Goal: Information Seeking & Learning: Check status

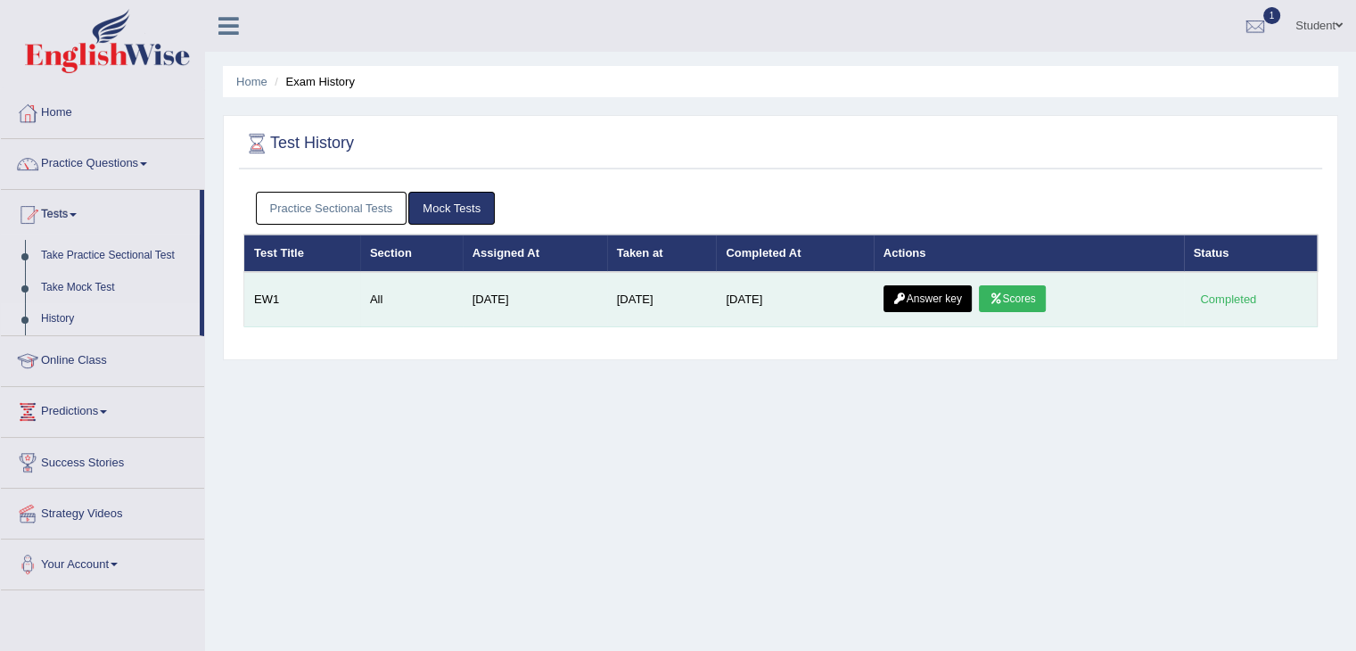
click at [1002, 293] on icon at bounding box center [995, 298] width 13 height 11
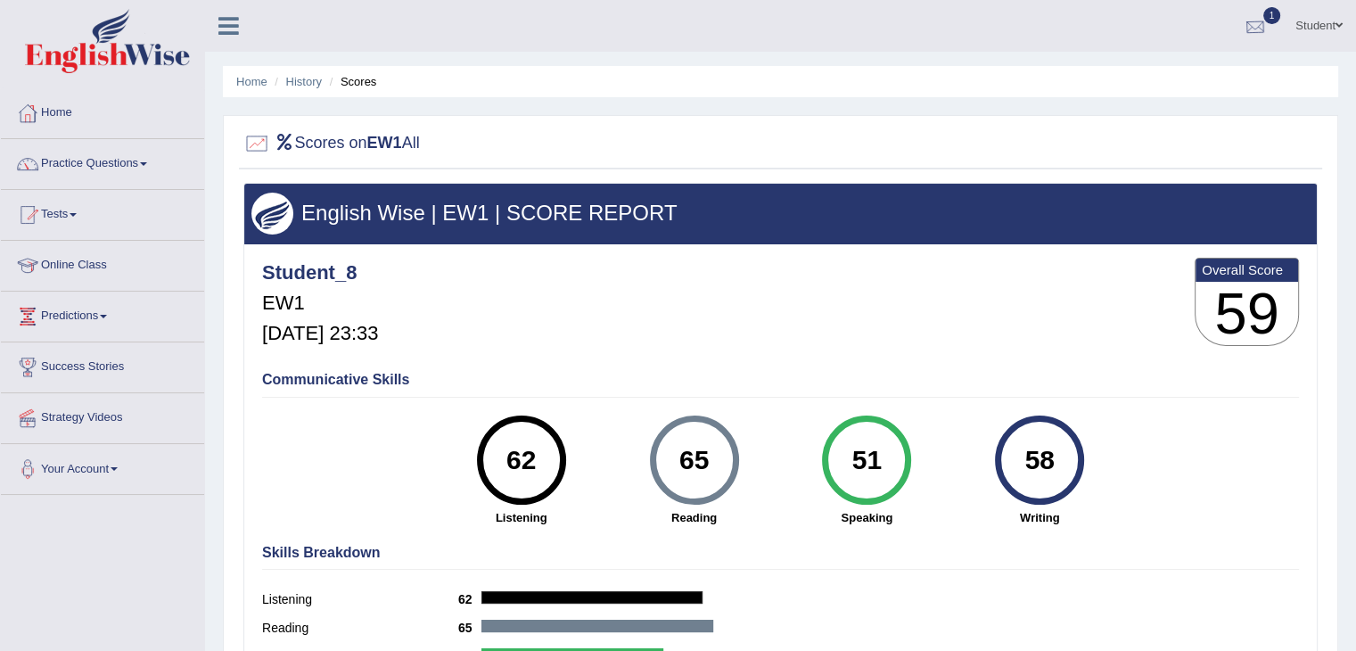
click at [1260, 13] on div at bounding box center [1255, 26] width 27 height 27
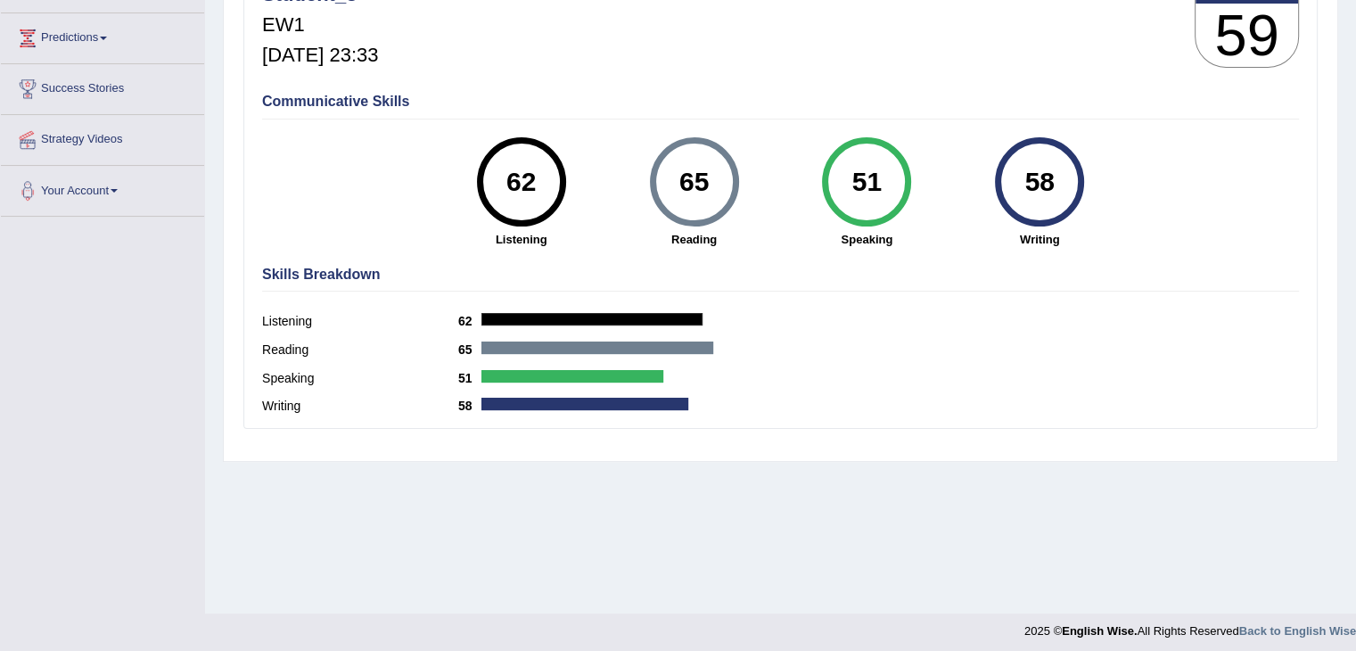
scroll to position [285, 0]
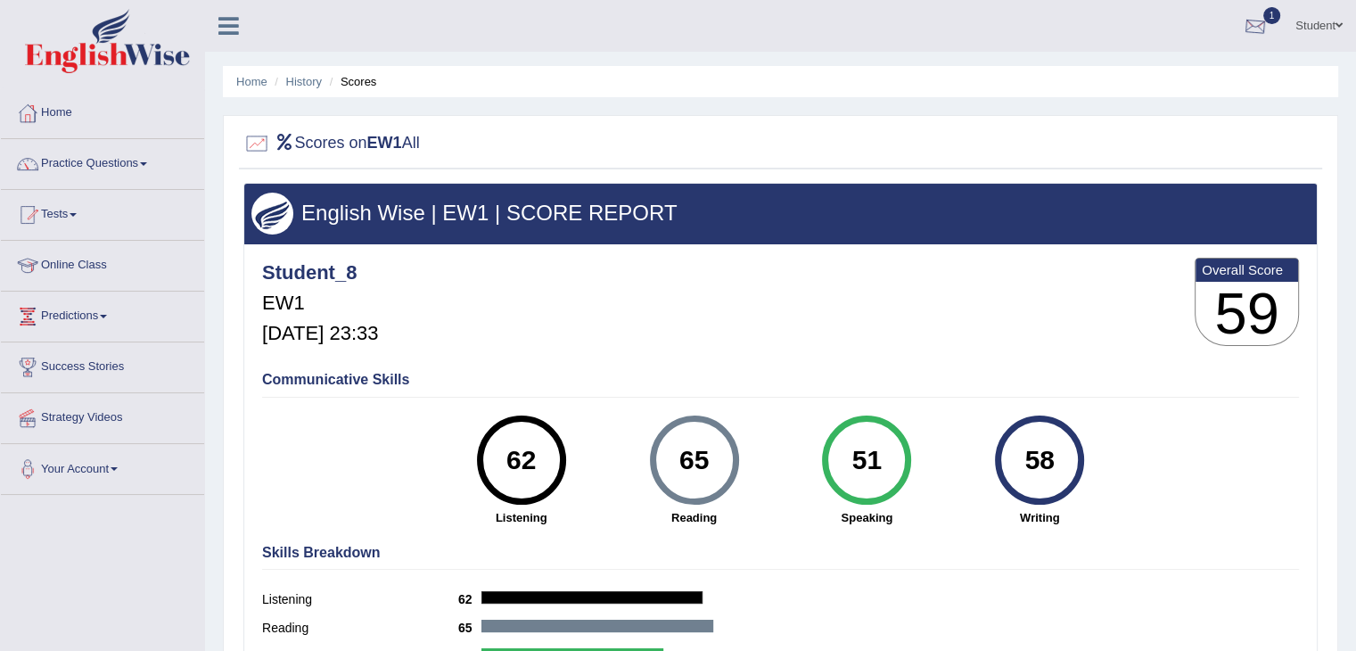
click at [1251, 29] on div at bounding box center [1255, 26] width 27 height 27
click at [70, 211] on link "Tests" at bounding box center [102, 212] width 203 height 45
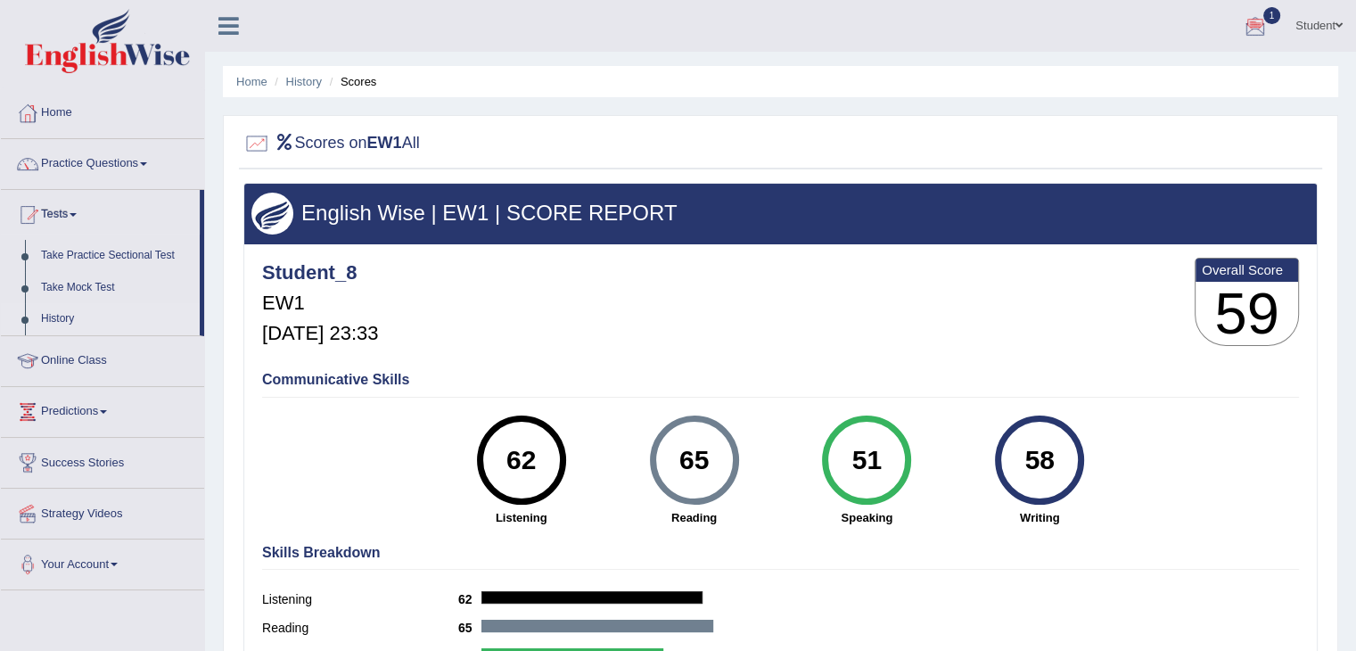
click at [57, 324] on link "History" at bounding box center [116, 319] width 167 height 32
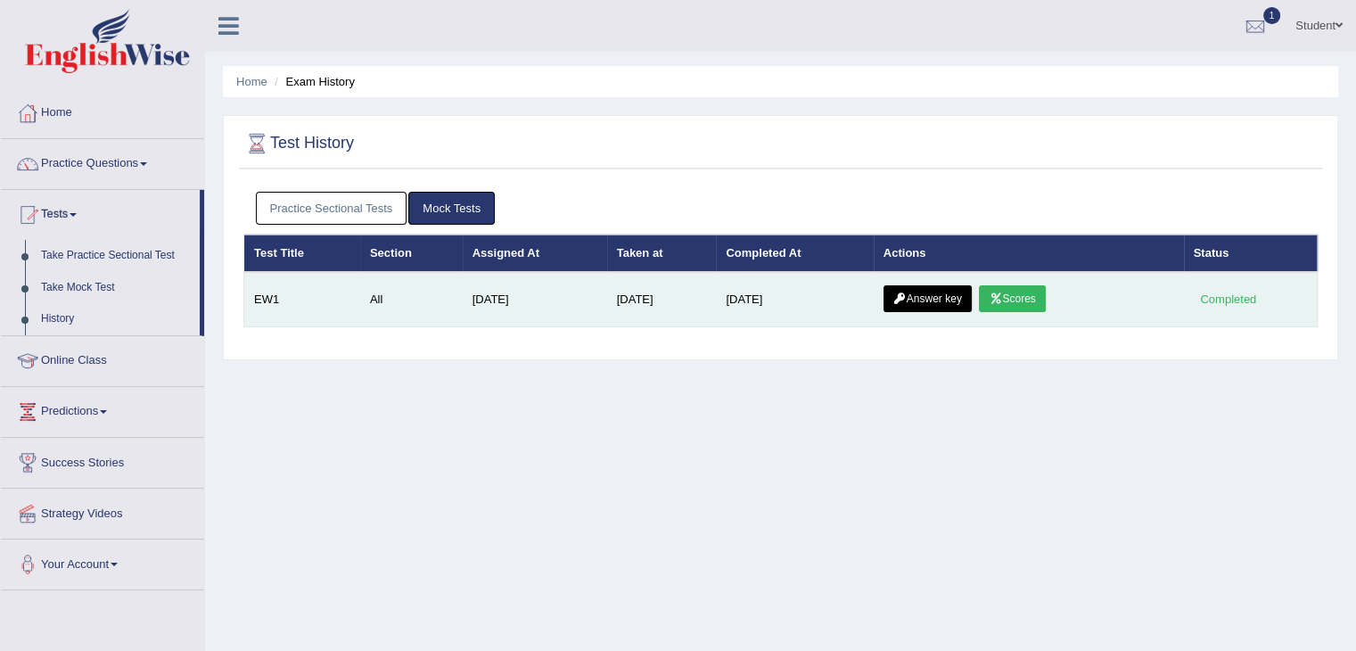
click at [947, 293] on link "Answer key" at bounding box center [928, 298] width 88 height 27
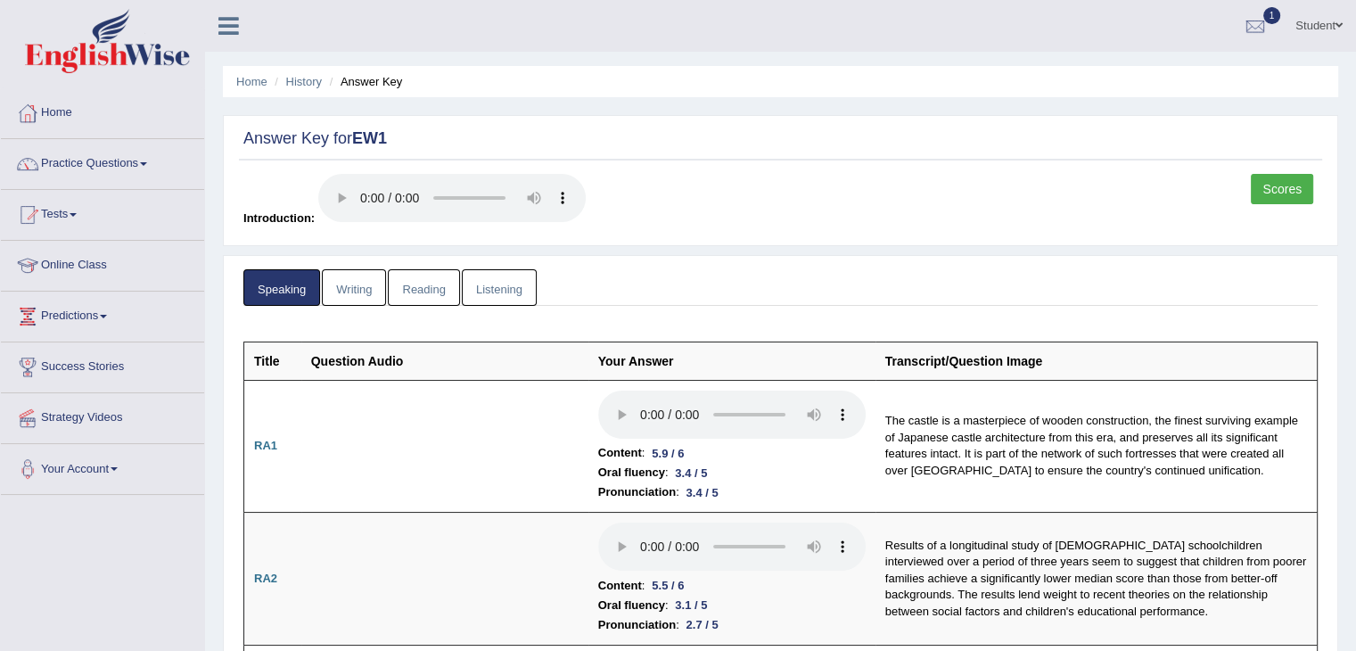
click at [711, 194] on div "Scores Introduction:" at bounding box center [781, 205] width 1084 height 62
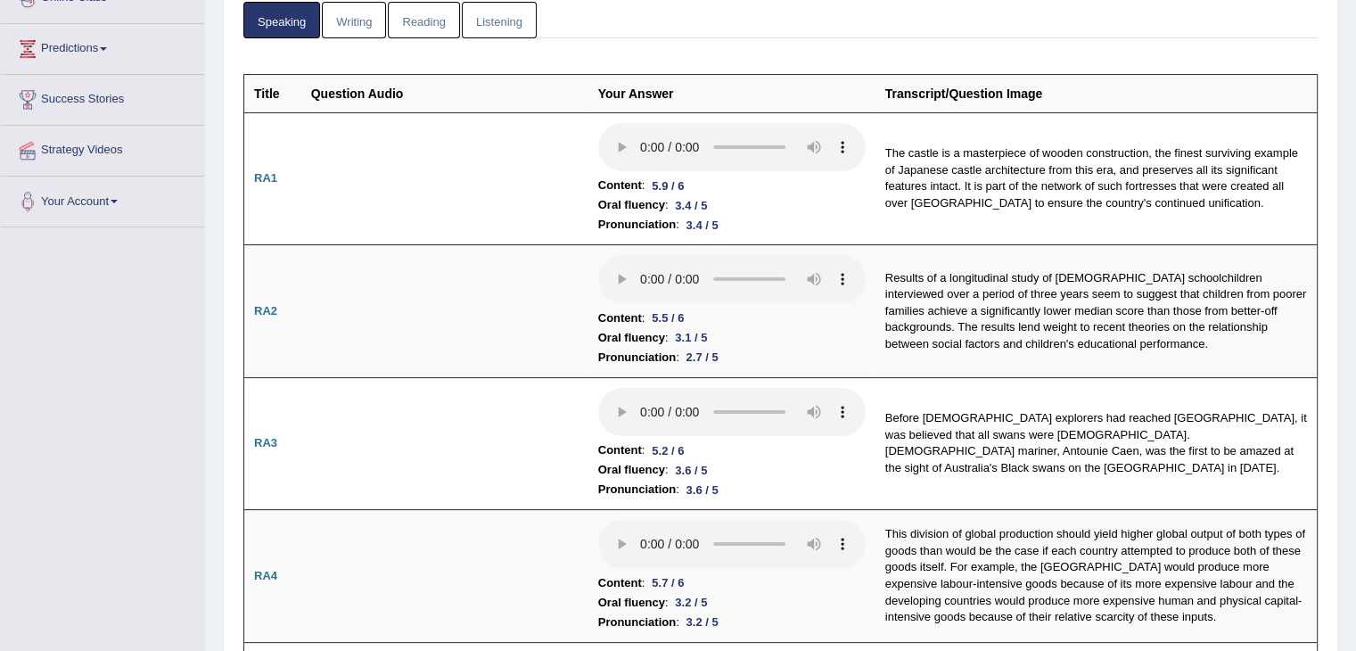
scroll to position [89, 0]
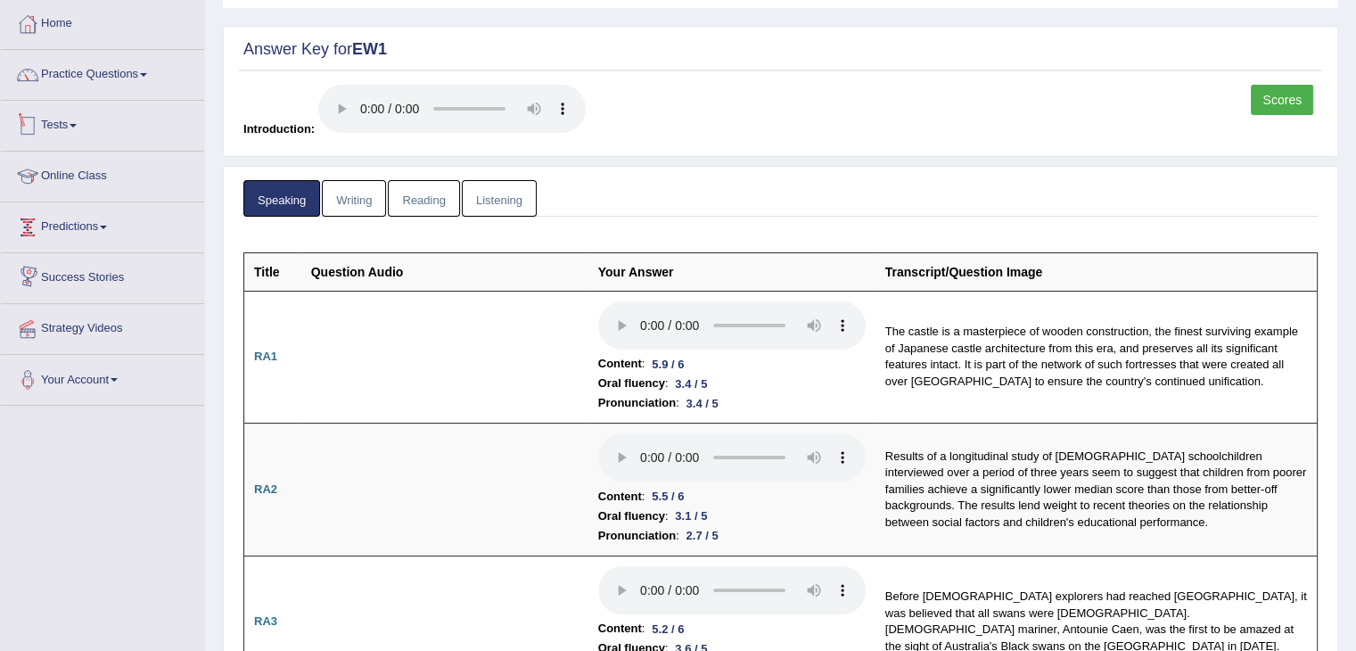
click at [55, 132] on link "Tests" at bounding box center [102, 123] width 203 height 45
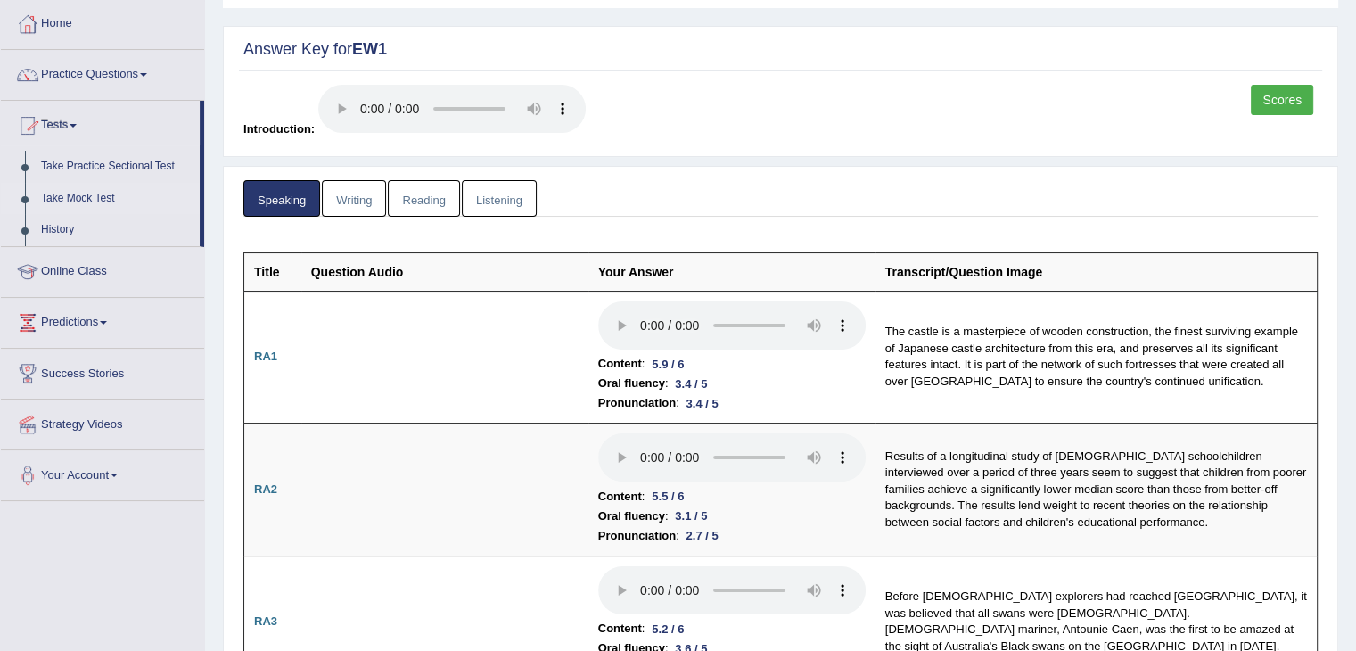
click at [73, 198] on link "Take Mock Test" at bounding box center [116, 199] width 167 height 32
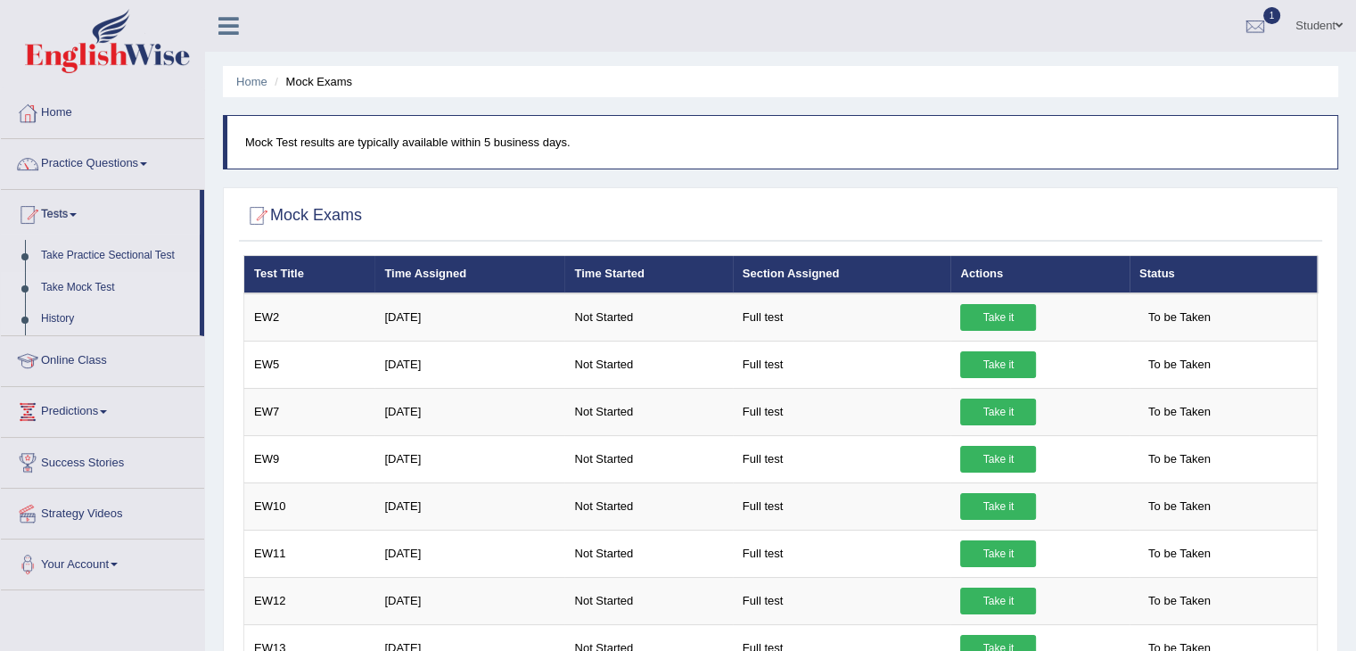
click at [49, 324] on link "History" at bounding box center [116, 319] width 167 height 32
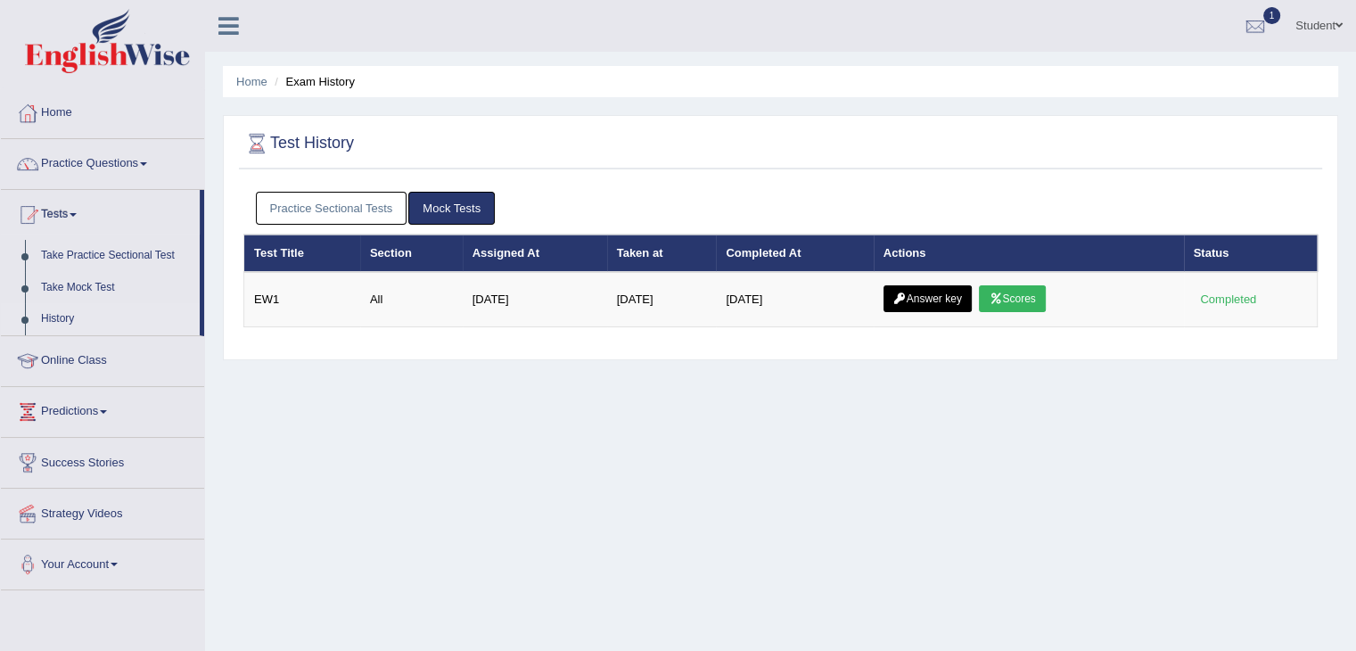
click at [71, 315] on link "History" at bounding box center [116, 319] width 167 height 32
click at [758, 443] on div "Home Exam History Test History Practice Sectional Tests Mock Tests Test Title S…" at bounding box center [780, 446] width 1151 height 892
click at [1319, 30] on link "Student" at bounding box center [1319, 23] width 74 height 46
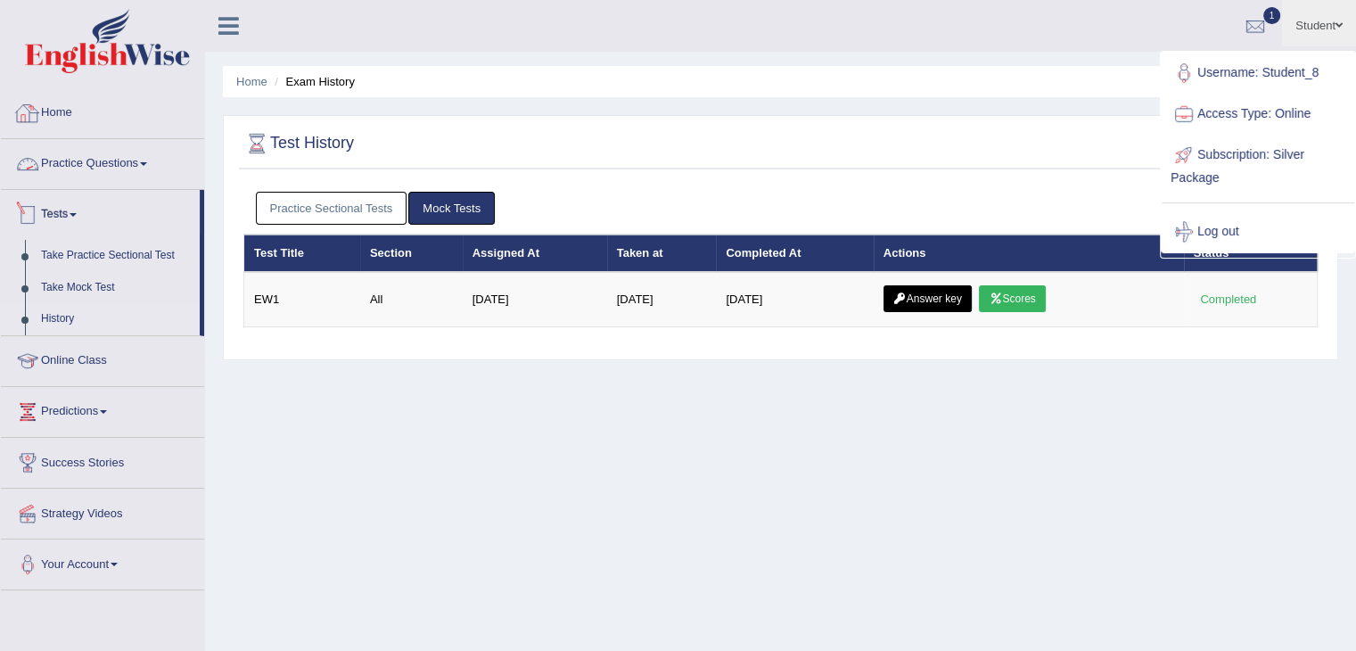
click at [61, 111] on link "Home" at bounding box center [102, 110] width 203 height 45
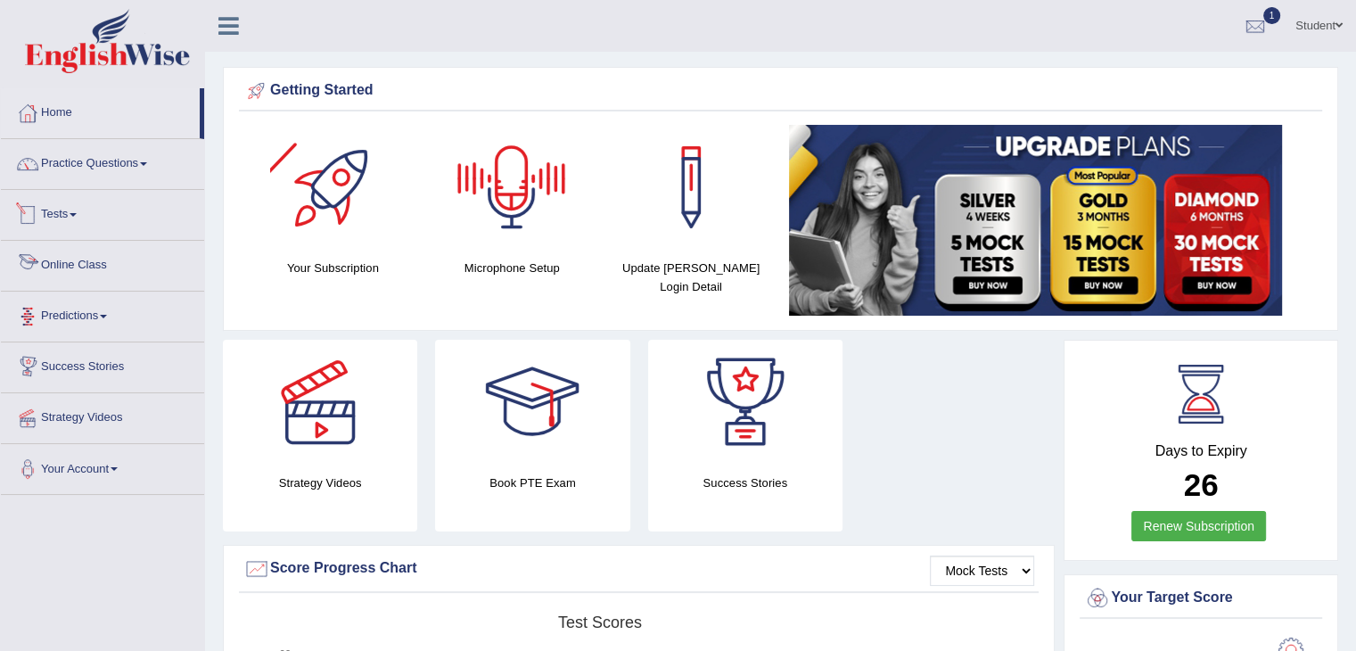
click at [78, 220] on link "Tests" at bounding box center [102, 212] width 203 height 45
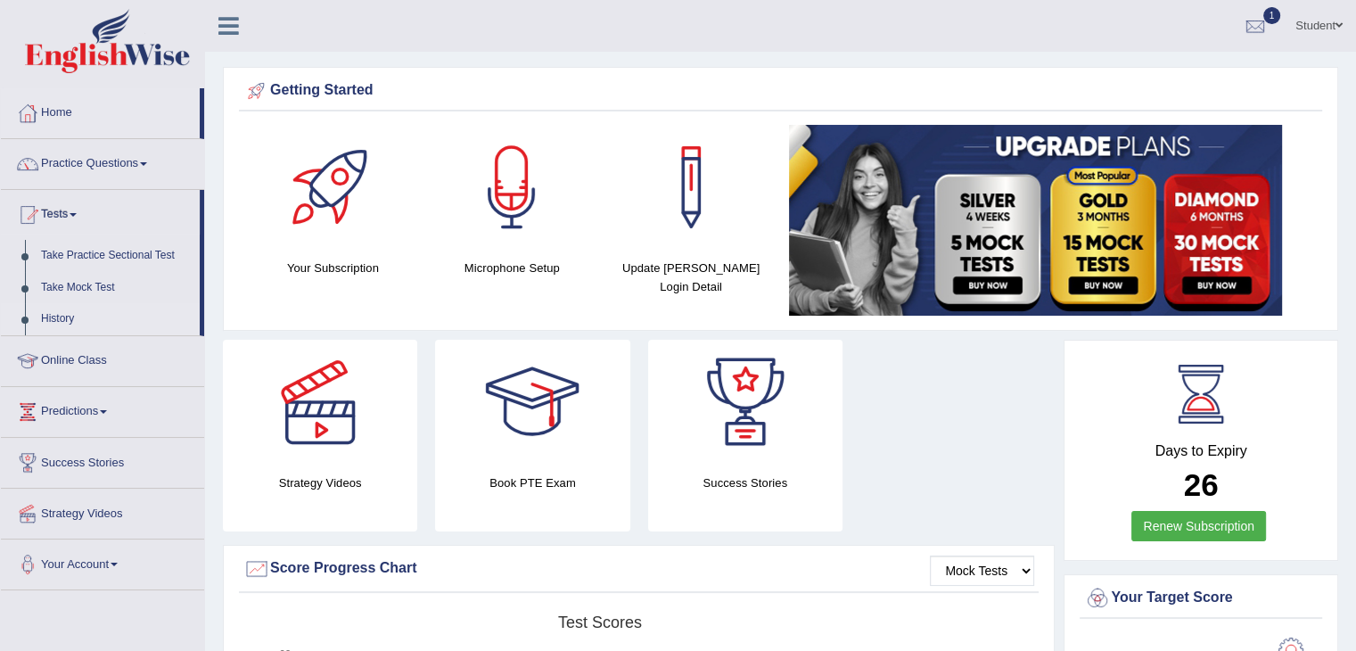
click at [58, 317] on link "History" at bounding box center [116, 319] width 167 height 32
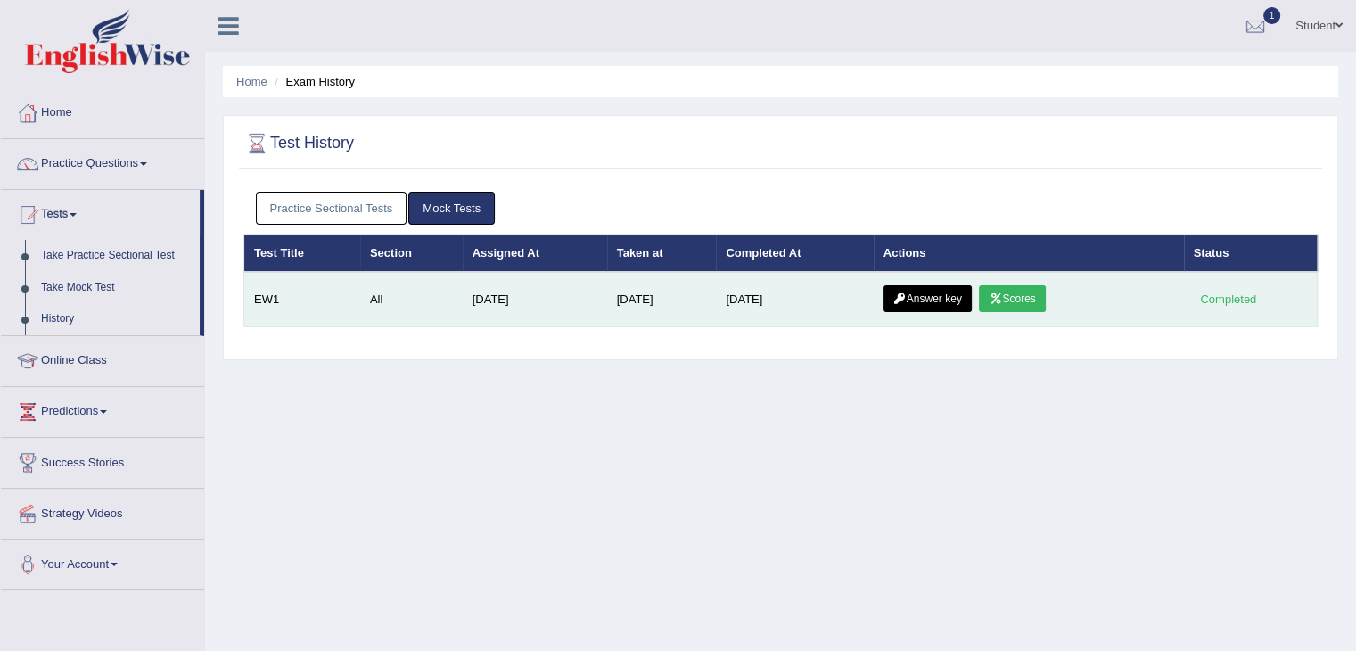
click at [1020, 297] on link "Scores" at bounding box center [1012, 298] width 66 height 27
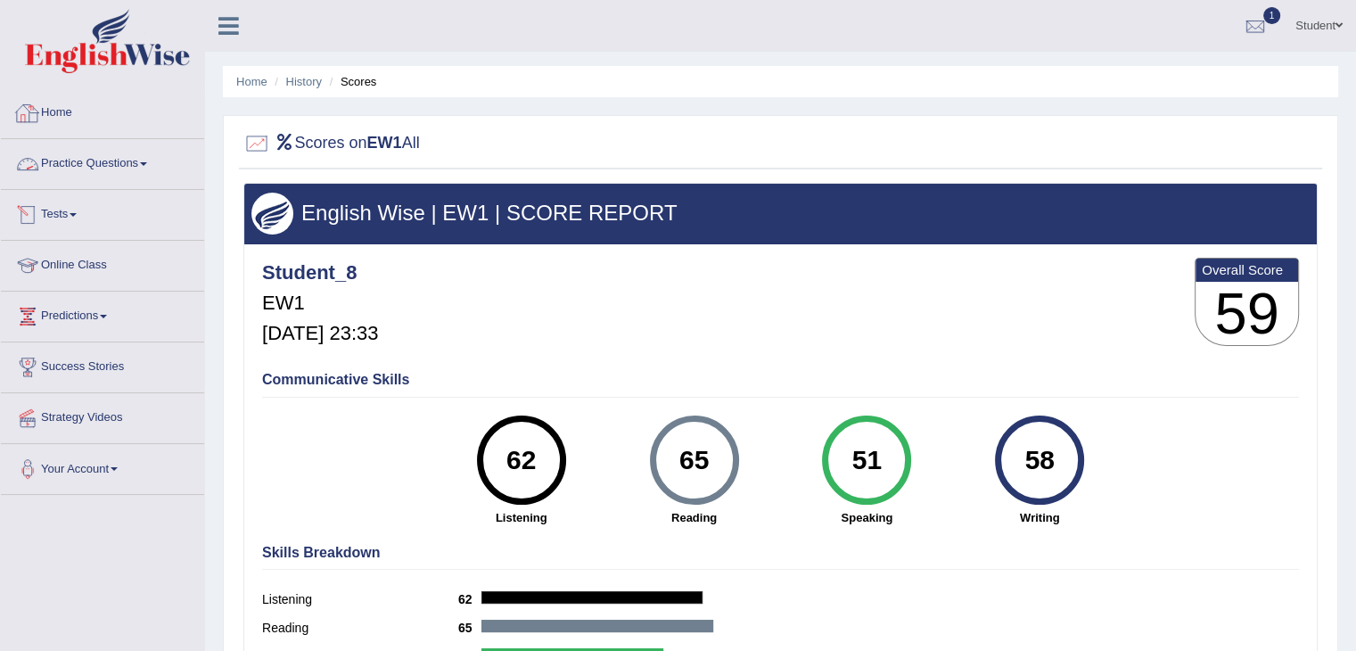
click at [57, 118] on link "Home" at bounding box center [102, 110] width 203 height 45
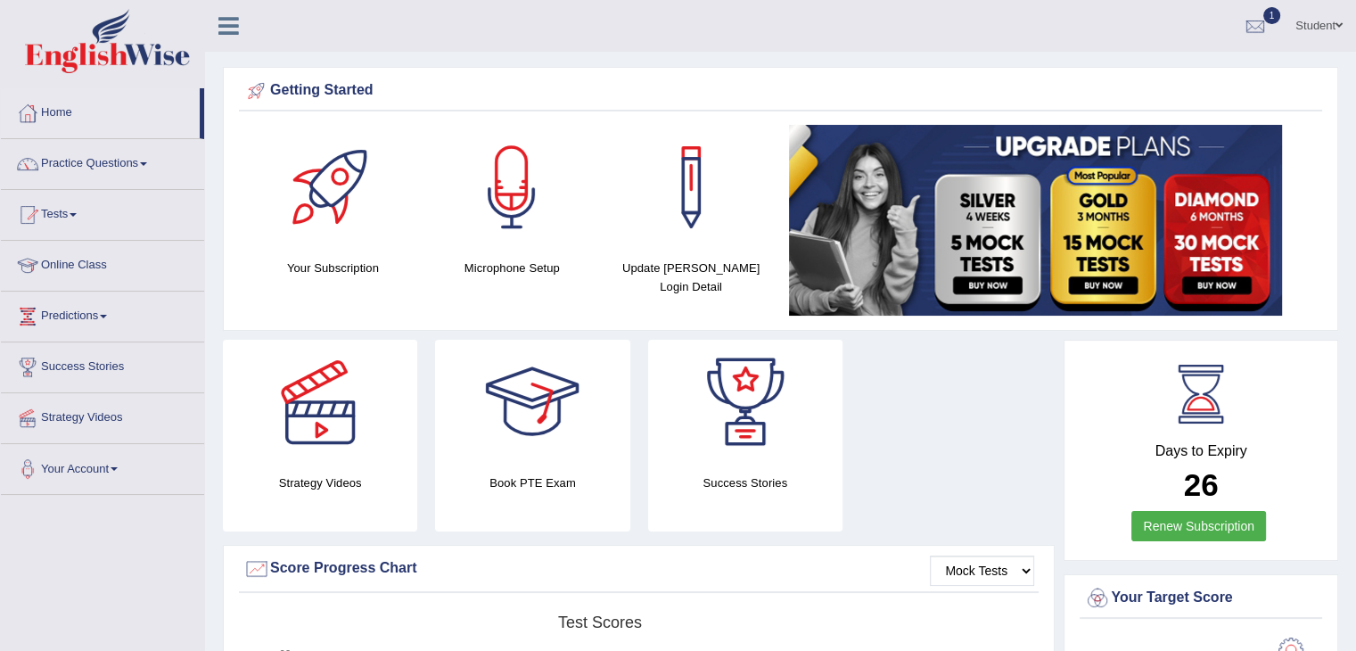
click at [564, 416] on div at bounding box center [532, 402] width 125 height 125
